Goal: Transaction & Acquisition: Purchase product/service

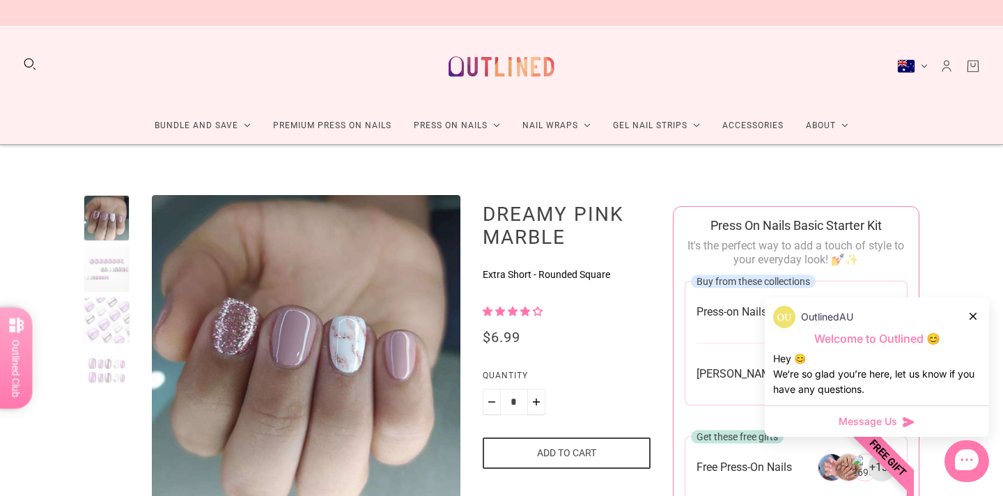
click at [972, 313] on icon at bounding box center [972, 316] width 7 height 7
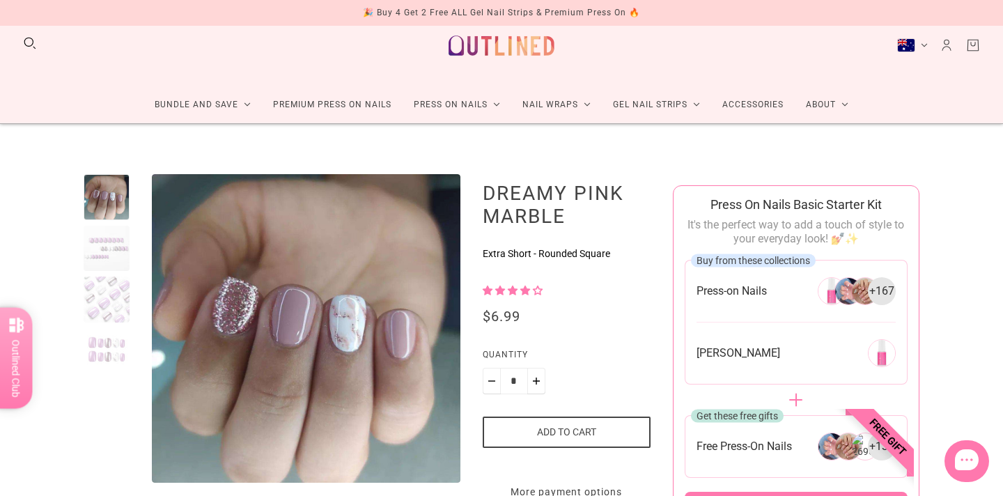
scroll to position [100, 0]
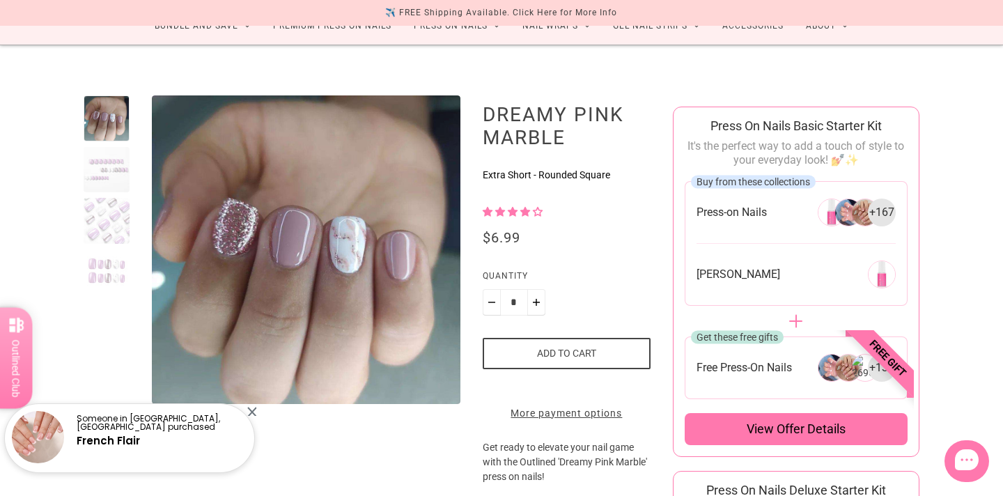
click at [249, 412] on div at bounding box center [251, 411] width 9 height 9
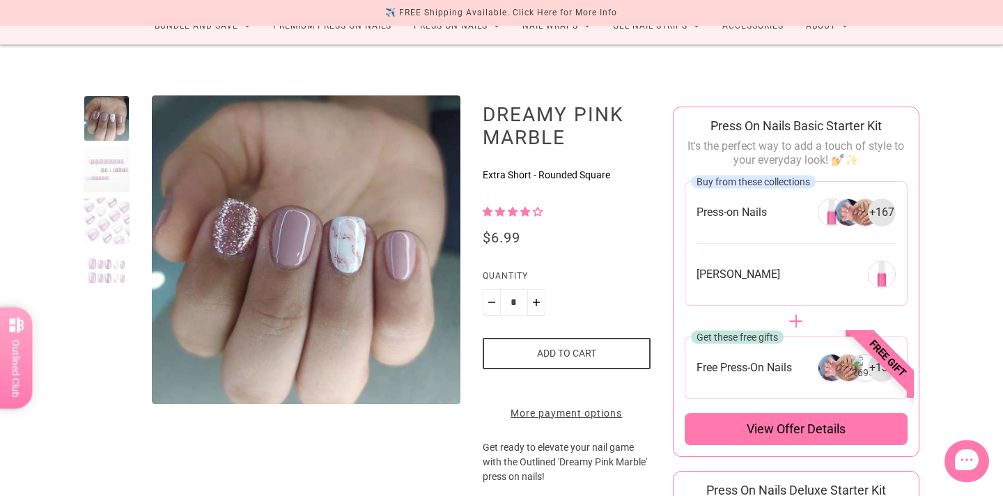
click at [95, 173] on div at bounding box center [107, 170] width 46 height 46
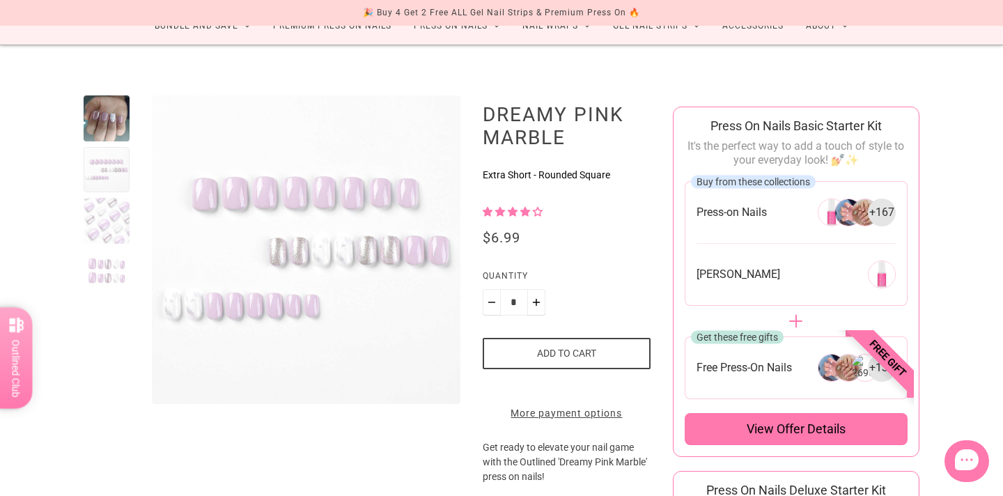
click at [116, 123] on div at bounding box center [107, 118] width 46 height 46
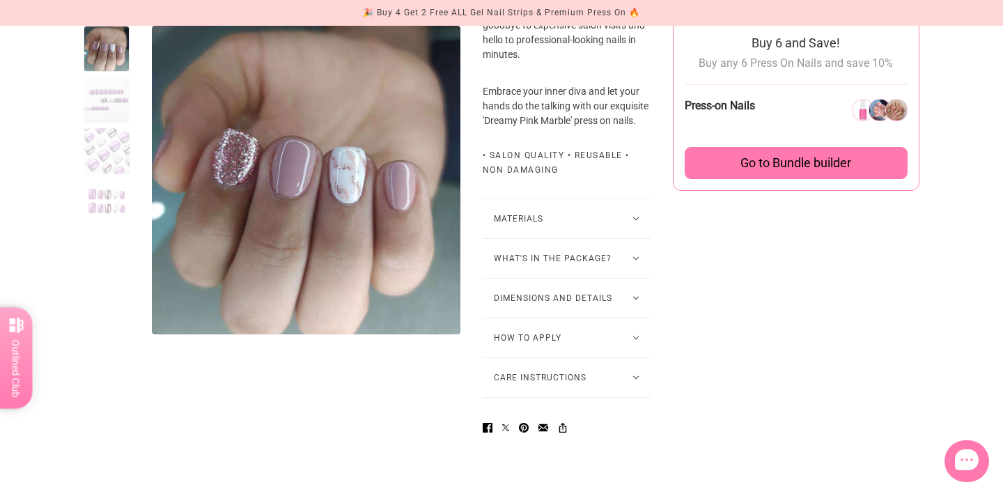
scroll to position [958, 0]
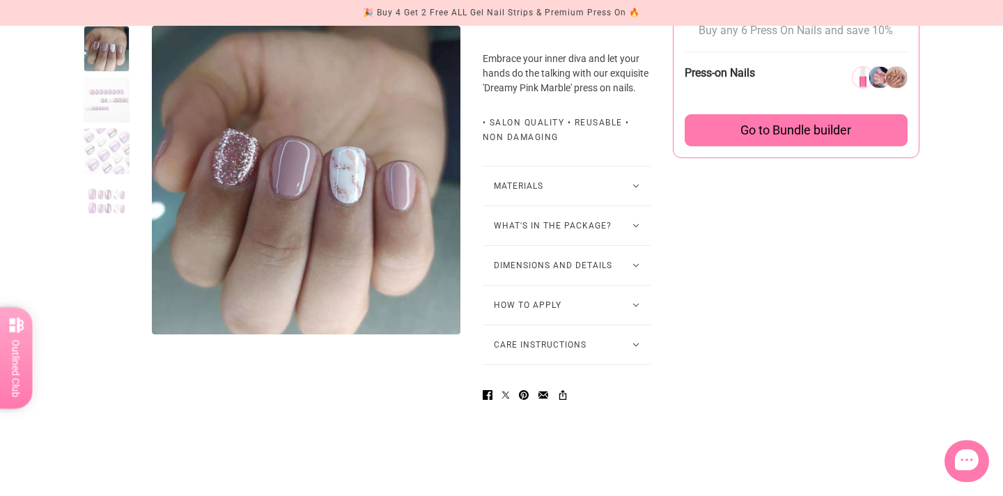
click at [609, 325] on button "How to Apply" at bounding box center [567, 305] width 168 height 39
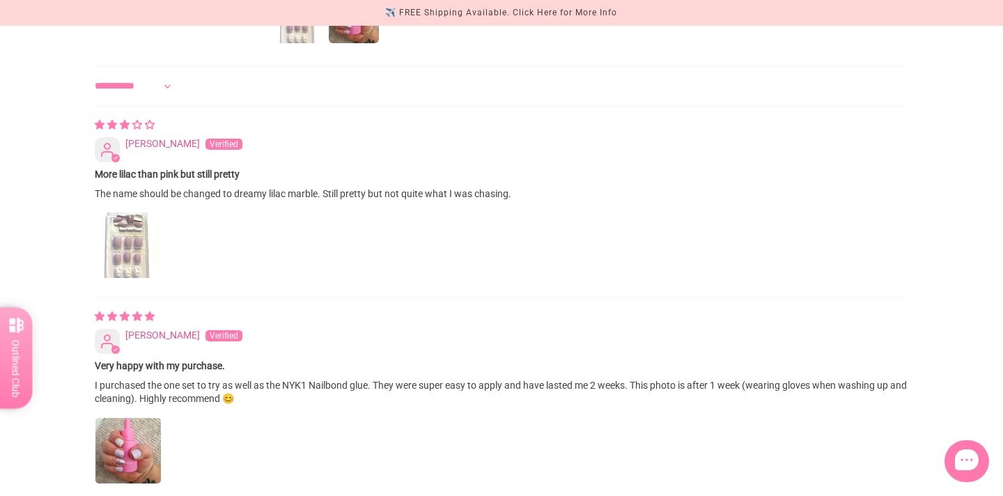
scroll to position [1843, 0]
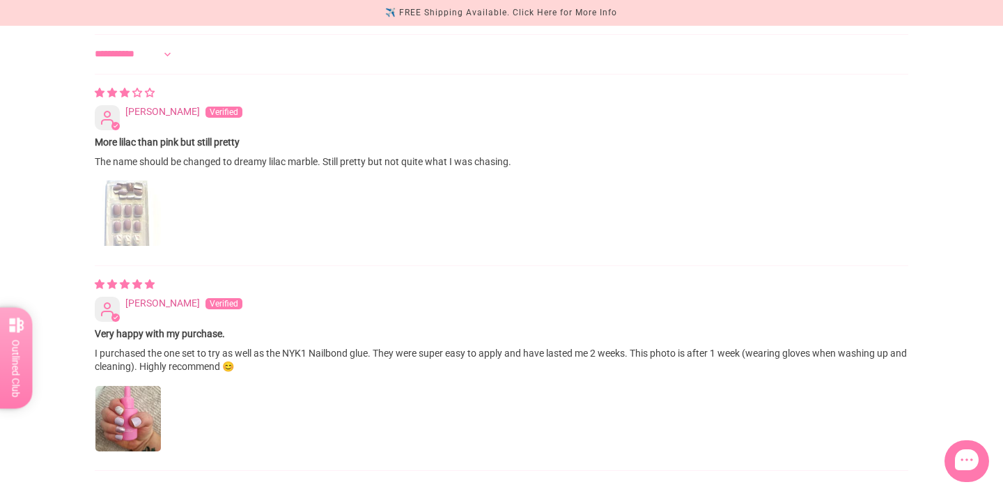
click at [132, 246] on img "Link to user picture 1" at bounding box center [127, 212] width 65 height 65
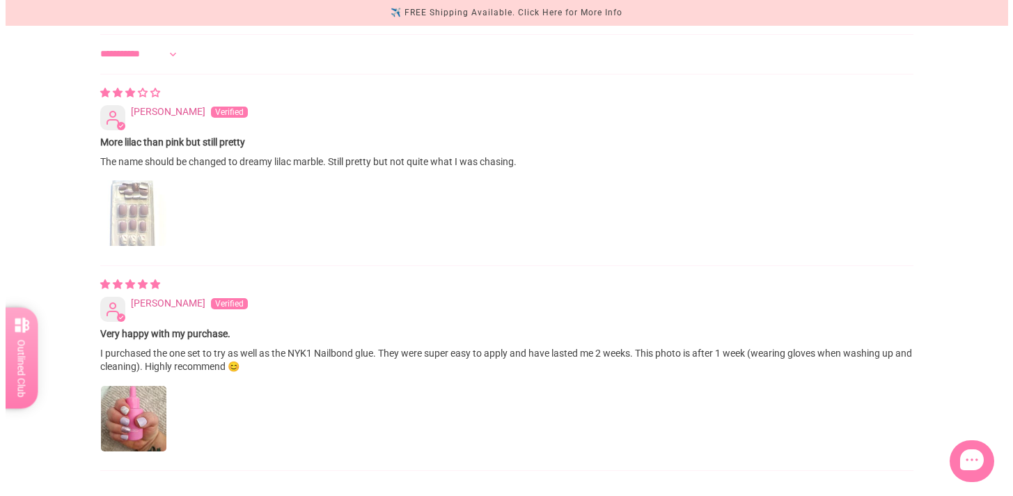
scroll to position [0, 0]
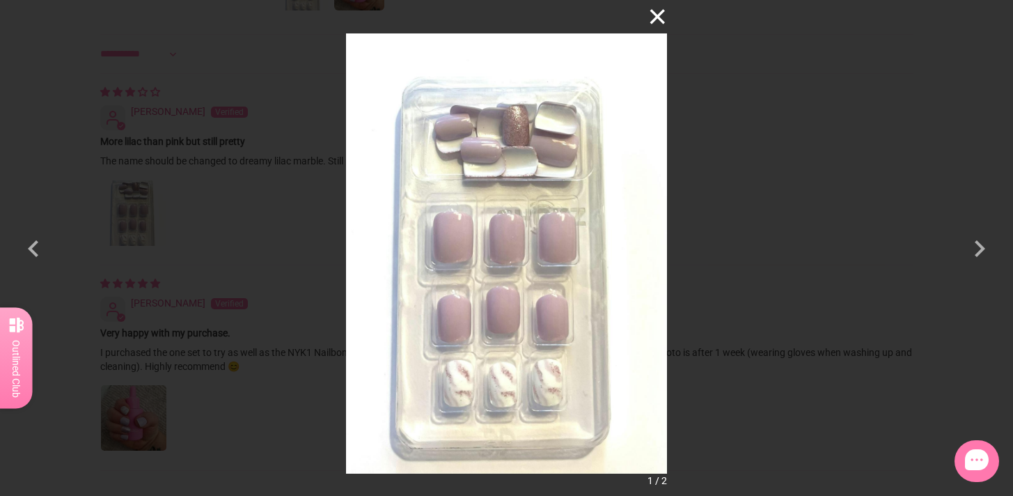
click at [664, 22] on button "×" at bounding box center [650, 16] width 33 height 33
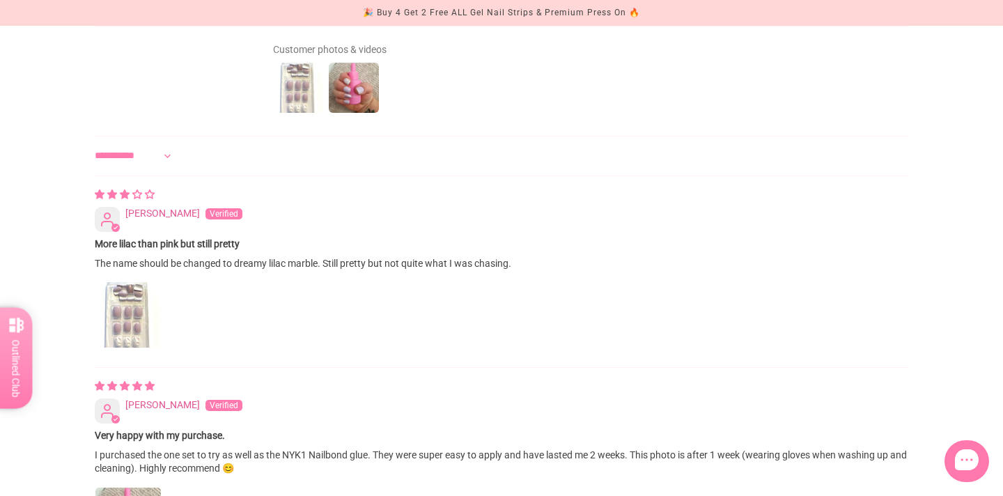
scroll to position [1738, 0]
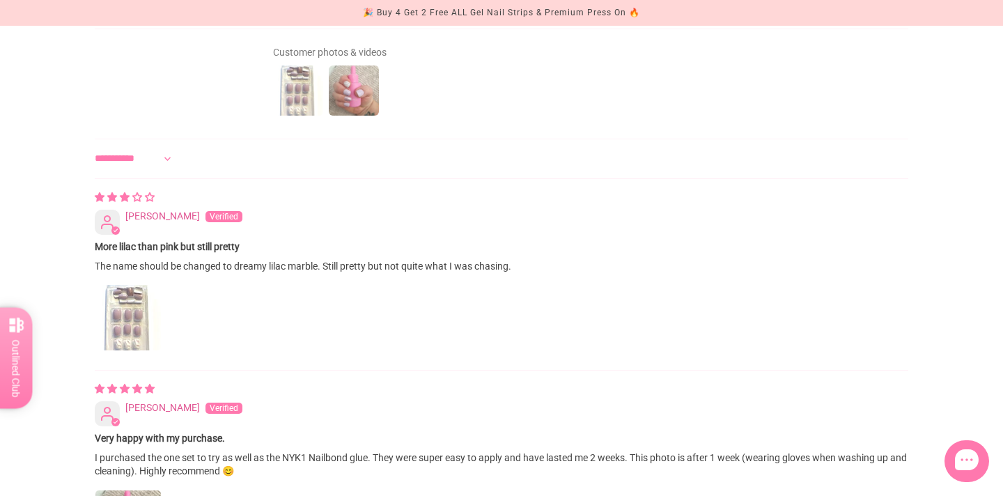
click at [353, 118] on img at bounding box center [354, 91] width 56 height 56
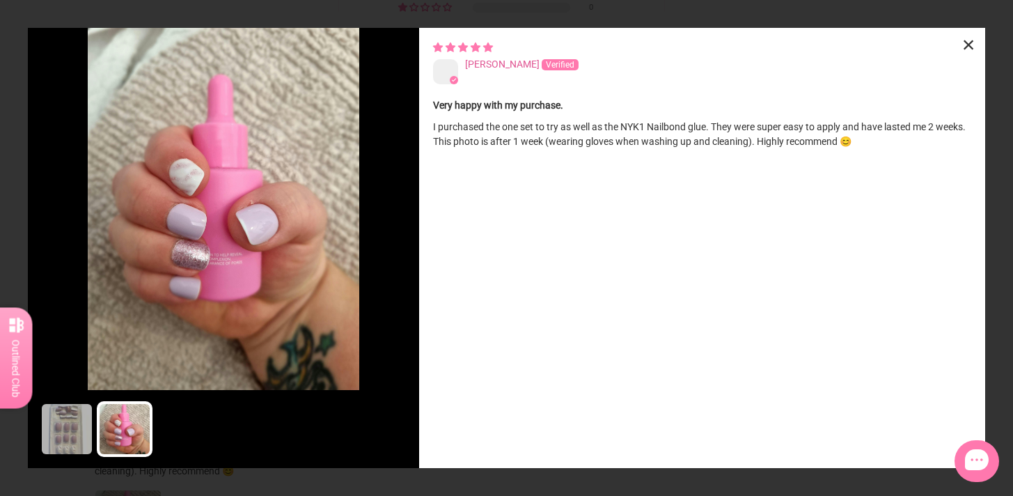
click at [967, 40] on div "×" at bounding box center [968, 44] width 33 height 33
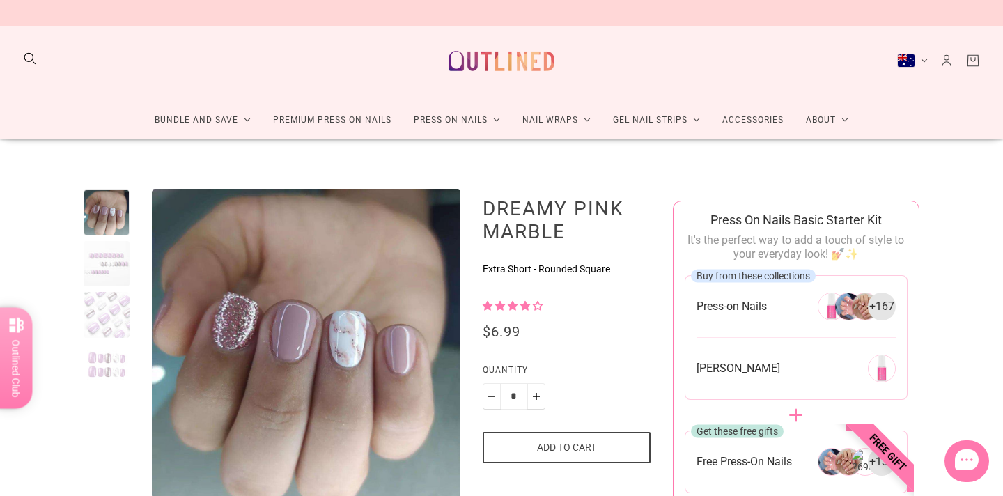
scroll to position [0, 0]
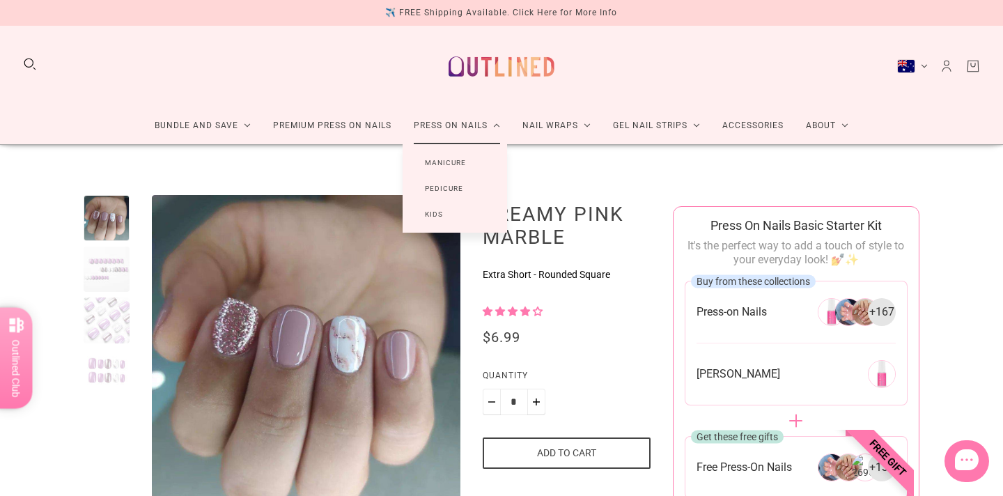
click at [435, 158] on link "Manicure" at bounding box center [446, 163] width 86 height 26
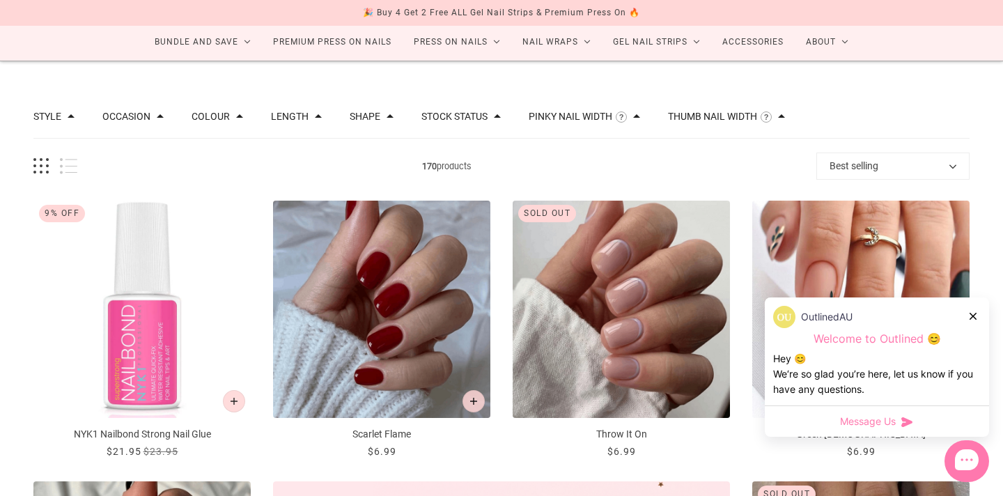
scroll to position [53, 0]
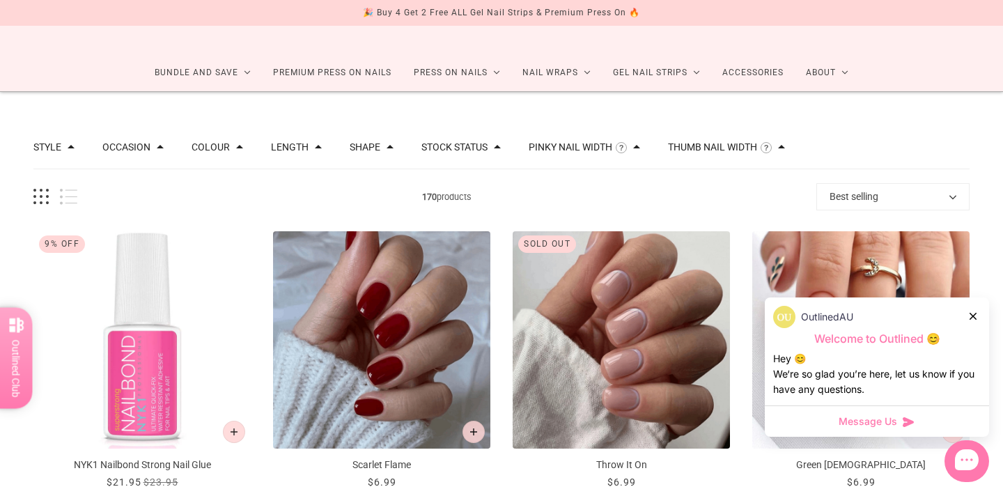
click at [318, 146] on div "Length" at bounding box center [296, 147] width 51 height 10
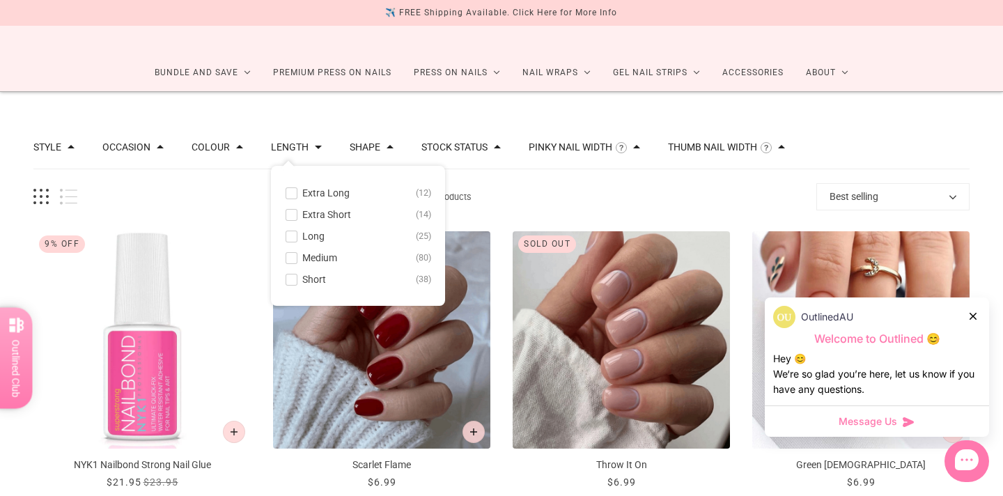
click at [297, 217] on span at bounding box center [291, 215] width 10 height 10
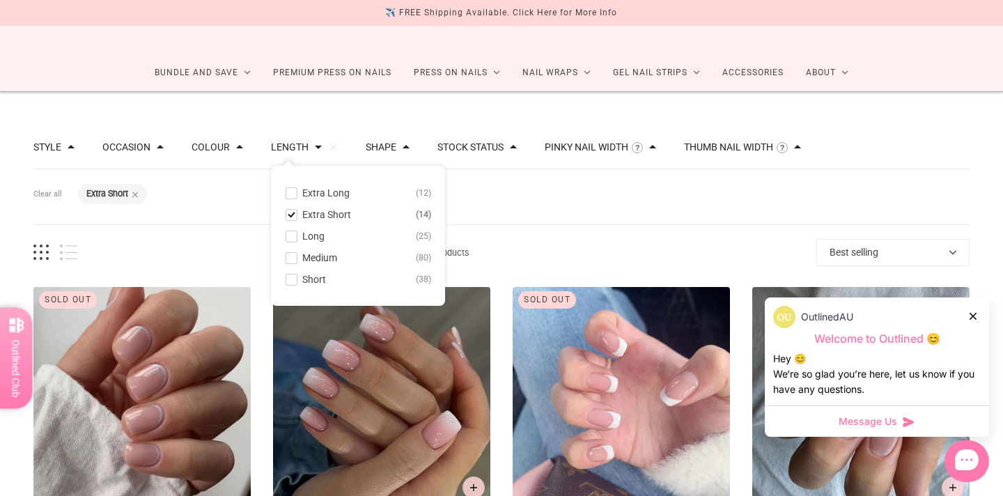
click at [972, 313] on icon at bounding box center [972, 316] width 7 height 7
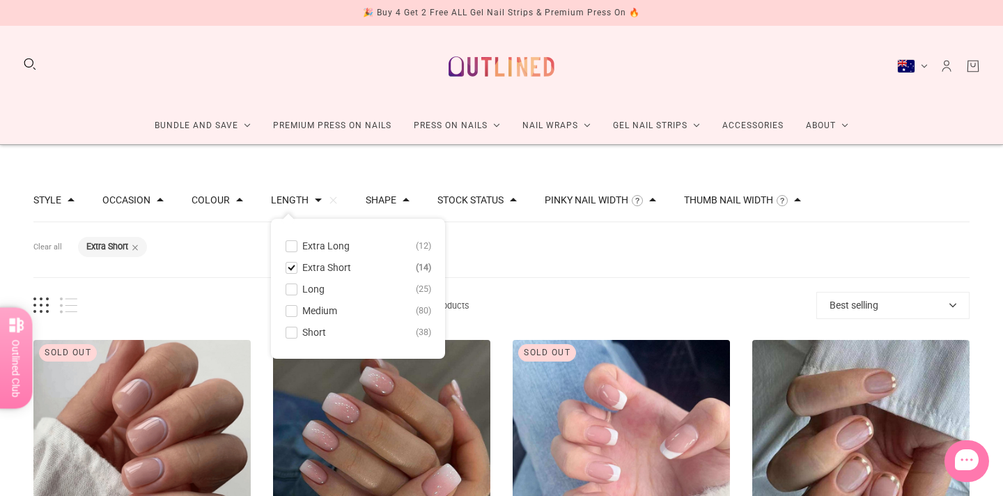
scroll to position [189, 0]
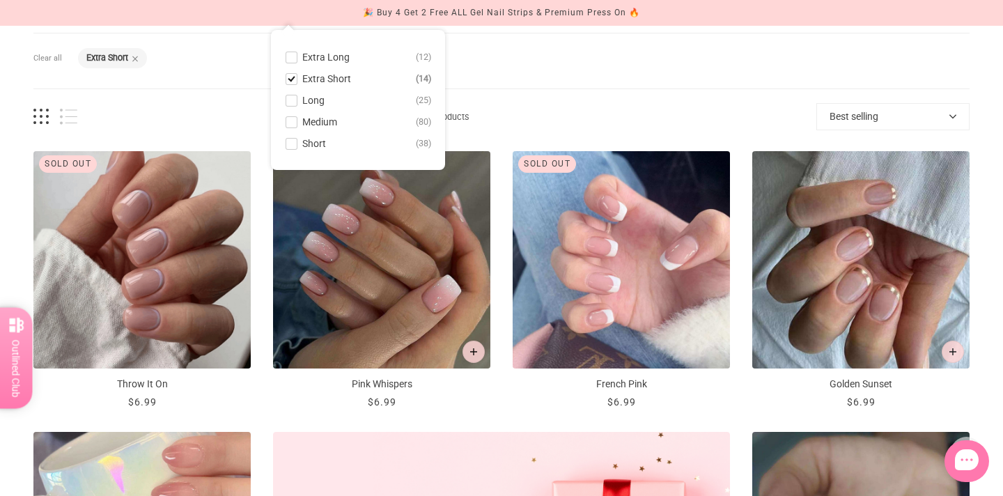
click at [818, 71] on div "Filters Clear all Length: Extra Short" at bounding box center [501, 60] width 936 height 55
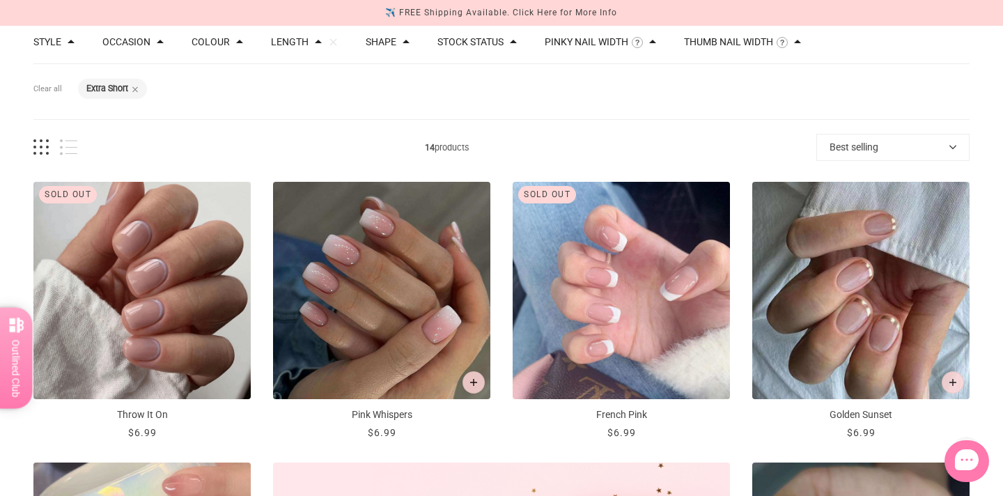
scroll to position [95, 0]
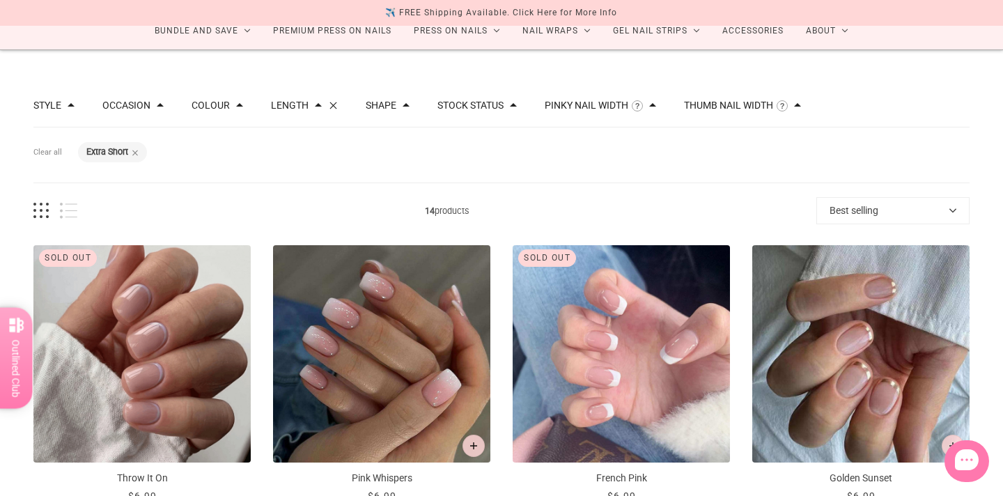
click at [338, 109] on button "Clear" at bounding box center [333, 105] width 9 height 9
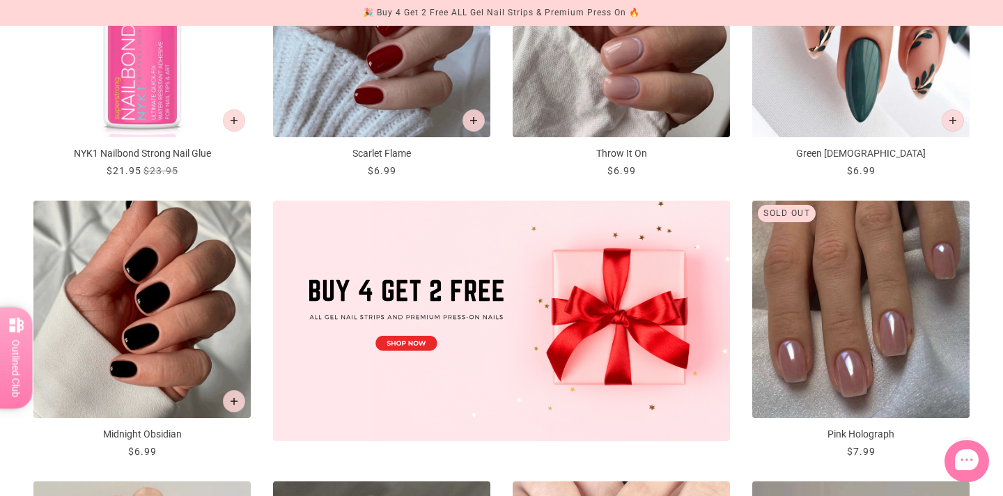
scroll to position [432, 0]
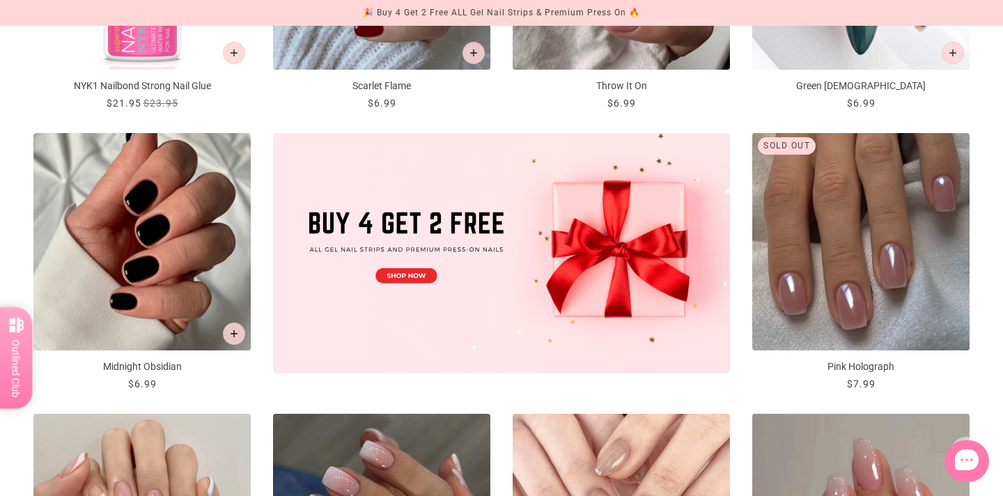
click at [165, 235] on img "Midnight Obsidian" at bounding box center [141, 241] width 217 height 217
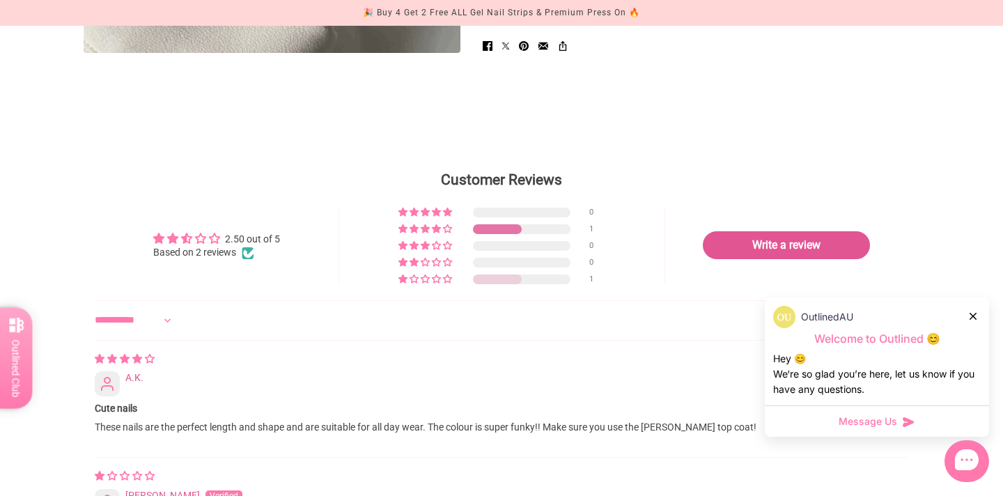
scroll to position [1566, 0]
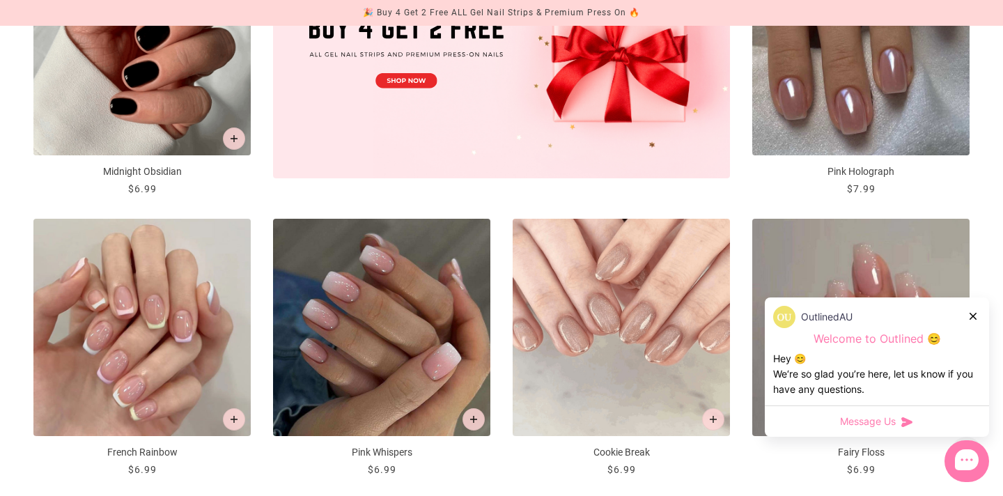
scroll to position [432, 0]
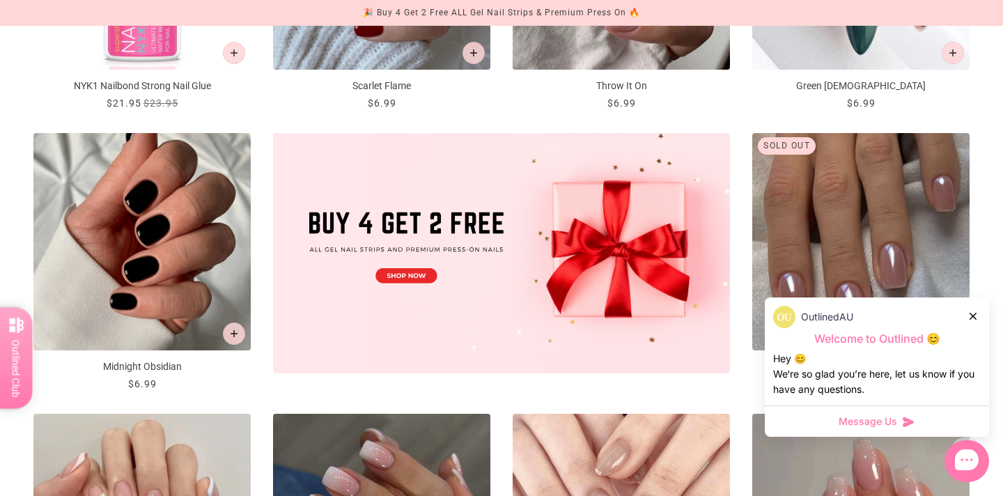
click at [975, 316] on icon at bounding box center [972, 316] width 7 height 7
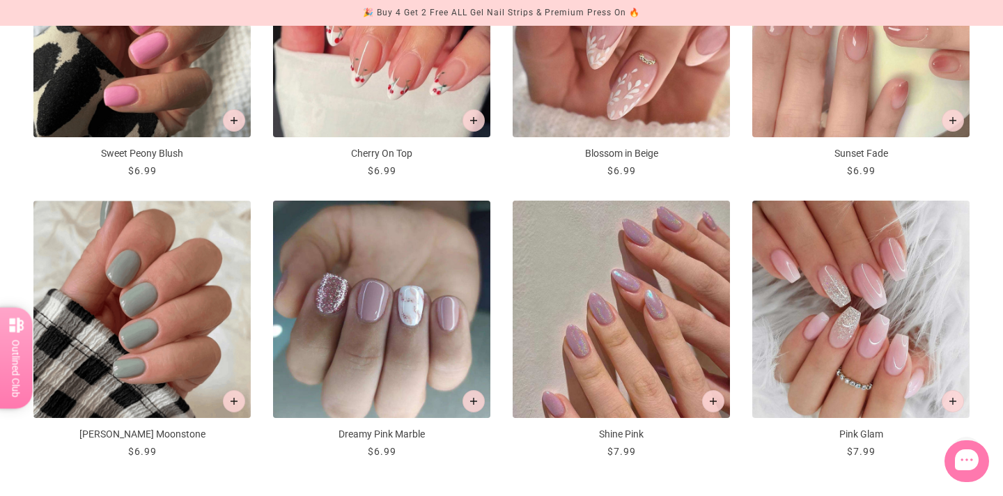
scroll to position [1906, 0]
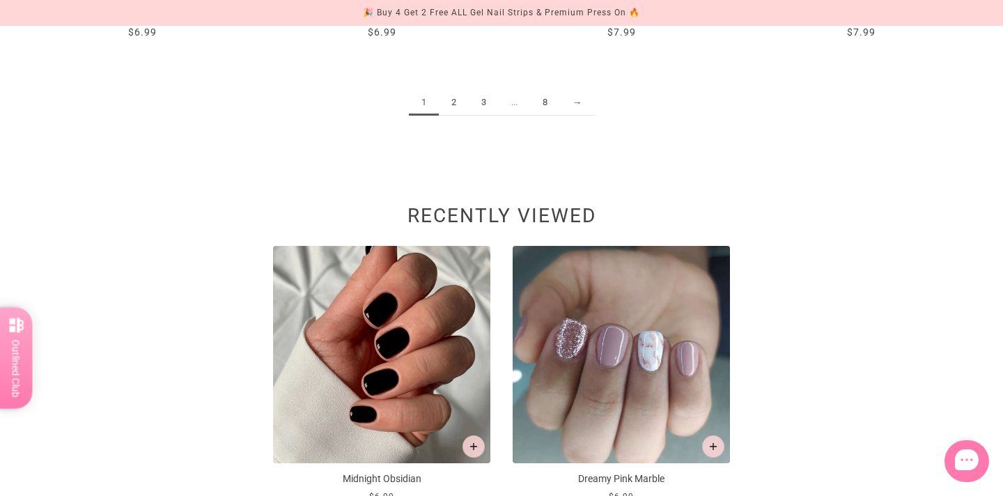
click at [449, 106] on link "2" at bounding box center [454, 103] width 30 height 26
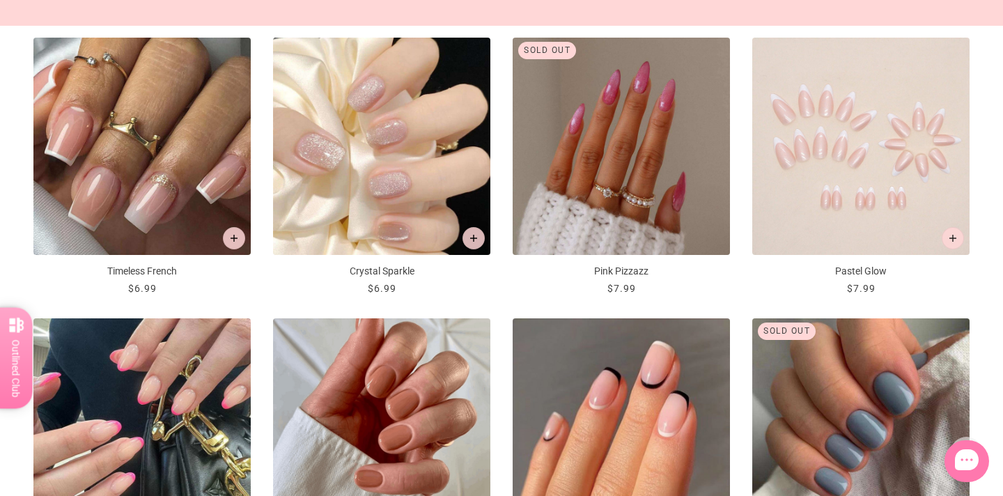
scroll to position [1291, 0]
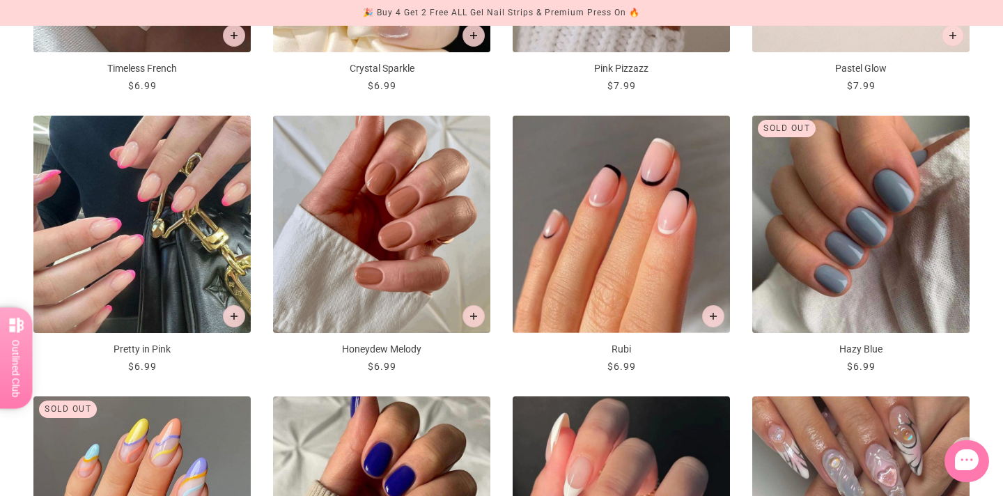
click at [430, 251] on img "Honeydew Melody" at bounding box center [381, 224] width 217 height 217
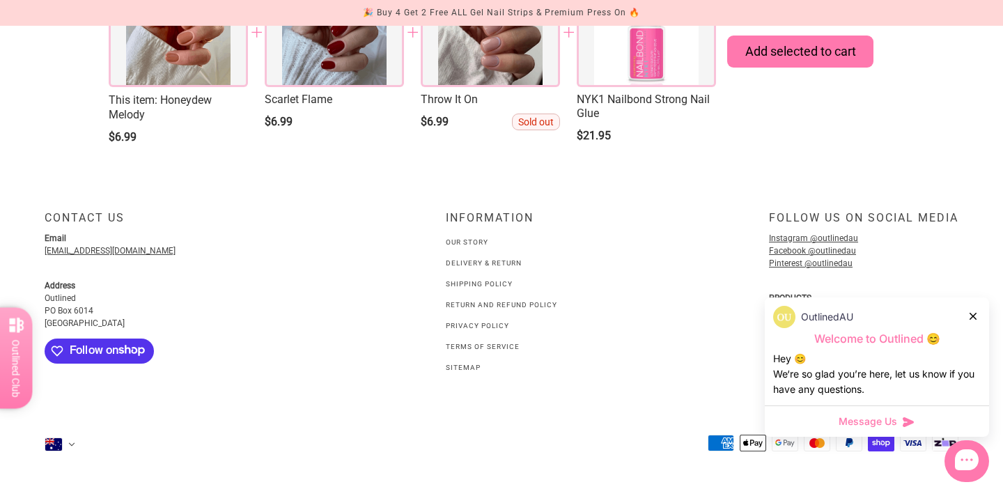
scroll to position [1691, 0]
